Goal: Information Seeking & Learning: Learn about a topic

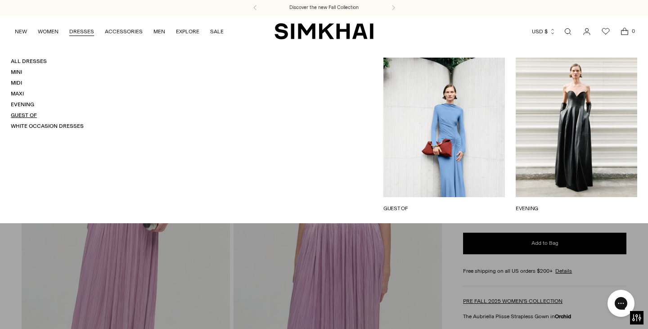
click at [27, 114] on link "Guest Of" at bounding box center [24, 115] width 26 height 6
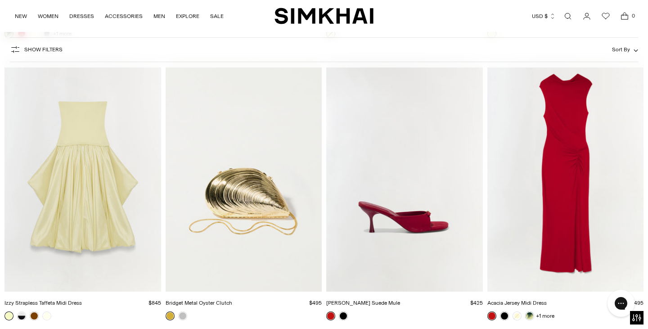
scroll to position [4048, 0]
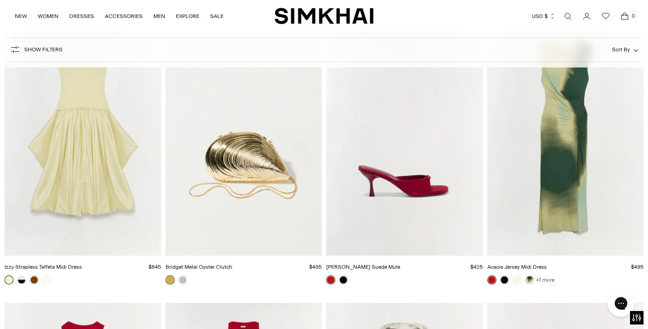
click at [545, 280] on link "+1 more" at bounding box center [545, 279] width 18 height 13
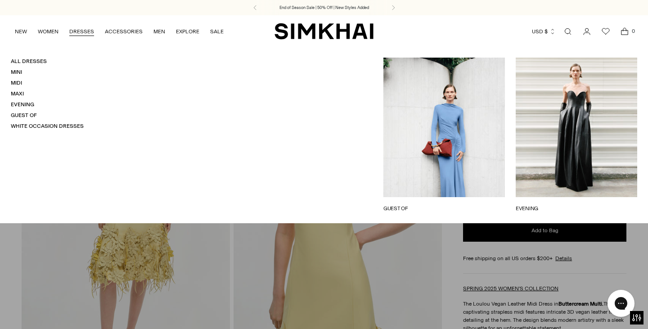
click at [76, 31] on link "DRESSES" at bounding box center [81, 32] width 25 height 20
